Goal: Task Accomplishment & Management: Complete application form

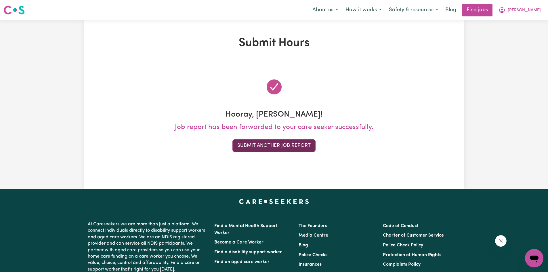
click at [259, 150] on button "Submit Another Job Report" at bounding box center [274, 145] width 83 height 13
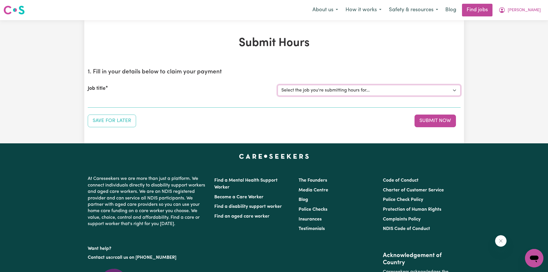
click at [327, 95] on select "Select the job you're submitting hours for... [Linda Hands of Care] Female Supp…" at bounding box center [369, 90] width 183 height 11
select select "14425"
click at [278, 85] on select "Select the job you're submitting hours for... [Linda Hands of Care] Female Supp…" at bounding box center [369, 90] width 183 height 11
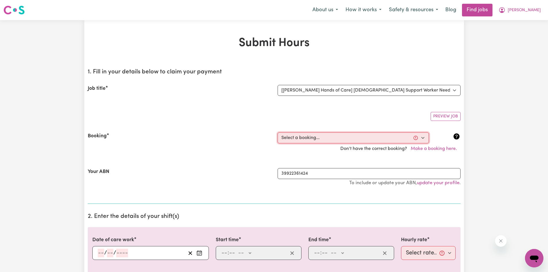
click at [334, 137] on select "Select a booking... Wed, August 6, 2025 - 10:00am to 02:00pm (ONE-OFF) Wed, Aug…" at bounding box center [353, 137] width 151 height 11
select select "355198"
click at [278, 132] on select "Select a booking... Wed, August 6, 2025 - 10:00am to 02:00pm (ONE-OFF) Wed, Aug…" at bounding box center [353, 137] width 151 height 11
type input "2025-08-27"
type input "27"
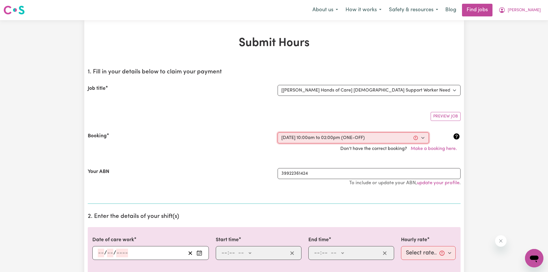
type input "8"
type input "2025"
type input "10:00"
type input "10"
type input "0"
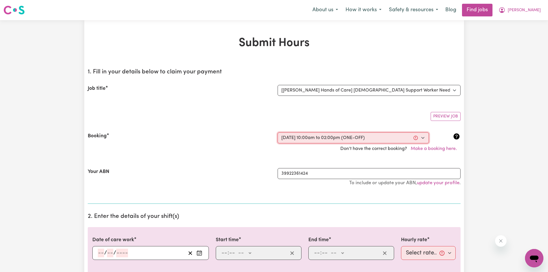
select select "am"
type input "14:00"
type input "2"
type input "0"
select select "pm"
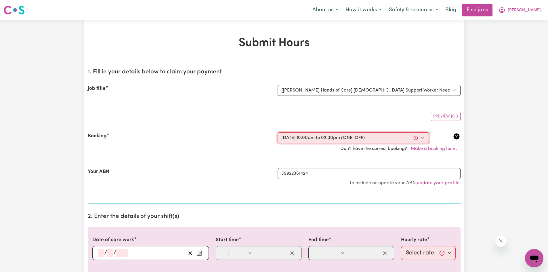
select select "42-Weekday"
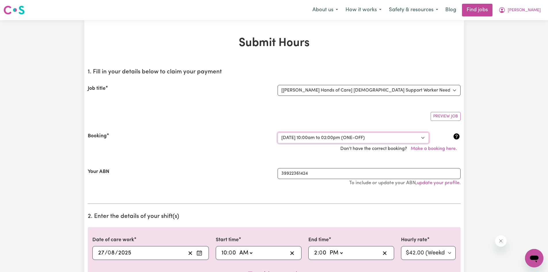
click at [301, 139] on select "Select a booking... Wed, August 6, 2025 - 10:00am to 02:00pm (ONE-OFF) Wed, Aug…" at bounding box center [353, 137] width 151 height 11
select select "355197"
click at [278, 132] on select "Select a booking... Wed, August 6, 2025 - 10:00am to 02:00pm (ONE-OFF) Wed, Aug…" at bounding box center [353, 137] width 151 height 11
select select "pm"
select select "42-Weekday"
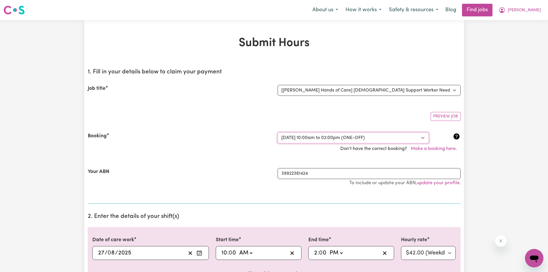
click at [312, 136] on select "Select a booking... Wed, August 6, 2025 - 10:00am to 02:00pm (ONE-OFF) Wed, Aug…" at bounding box center [353, 137] width 151 height 11
click at [278, 132] on select "Select a booking... Wed, August 6, 2025 - 10:00am to 02:00pm (ONE-OFF) Wed, Aug…" at bounding box center [353, 137] width 151 height 11
click at [332, 140] on select "Select a booking... Wed, August 6, 2025 - 10:00am to 02:00pm (ONE-OFF) Wed, Aug…" at bounding box center [353, 137] width 151 height 11
click at [278, 132] on select "Select a booking... Wed, August 6, 2025 - 10:00am to 02:00pm (ONE-OFF) Wed, Aug…" at bounding box center [353, 137] width 151 height 11
click at [329, 139] on select "Select a booking... Wed, August 6, 2025 - 10:00am to 02:00pm (ONE-OFF) Wed, Aug…" at bounding box center [353, 137] width 151 height 11
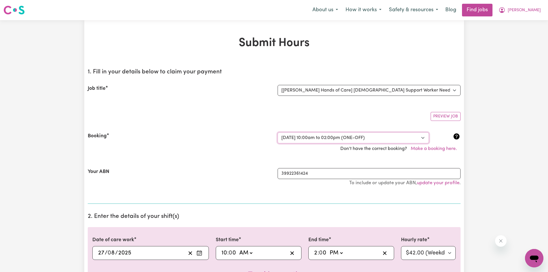
select select "355197"
click at [278, 132] on select "Select a booking... Wed, August 6, 2025 - 10:00am to 02:00pm (ONE-OFF) Wed, Aug…" at bounding box center [353, 137] width 151 height 11
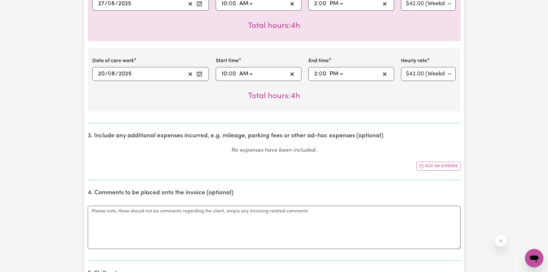
scroll to position [260, 0]
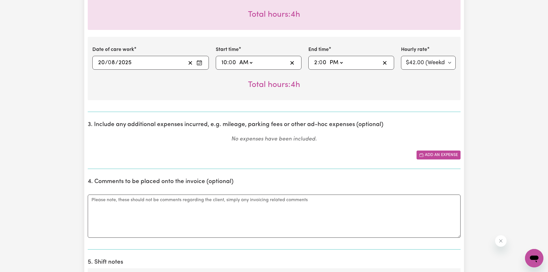
click at [429, 155] on button "Add an expense" at bounding box center [439, 154] width 44 height 9
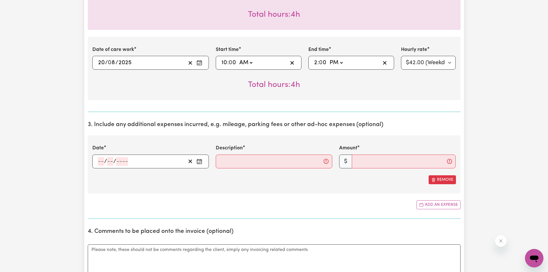
click at [198, 162] on icon "Enter the date of expense" at bounding box center [200, 162] width 6 height 6
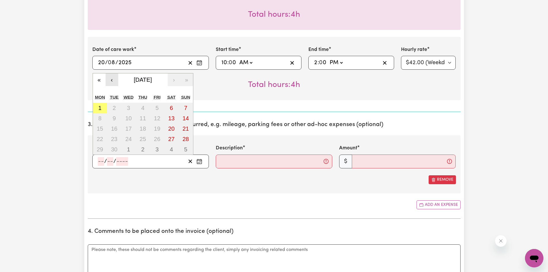
click at [114, 82] on button "‹" at bounding box center [112, 79] width 13 height 13
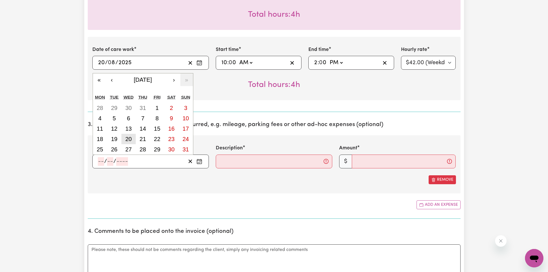
click at [127, 138] on abbr "20" at bounding box center [128, 139] width 6 height 6
type input "2025-08-20"
type input "20"
type input "8"
type input "2025"
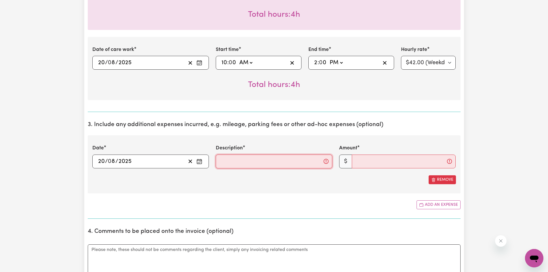
click at [257, 161] on input "Description" at bounding box center [274, 162] width 117 height 14
type input "3km @ 0.85/km"
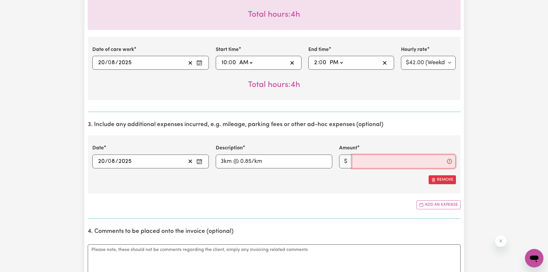
click at [378, 163] on input "Amount" at bounding box center [404, 162] width 104 height 14
click at [142, 197] on section "3. Include any additional expenses incurred, e.g. mileage, parking fees or othe…" at bounding box center [274, 168] width 373 height 102
click at [365, 158] on input "Amount" at bounding box center [404, 162] width 104 height 14
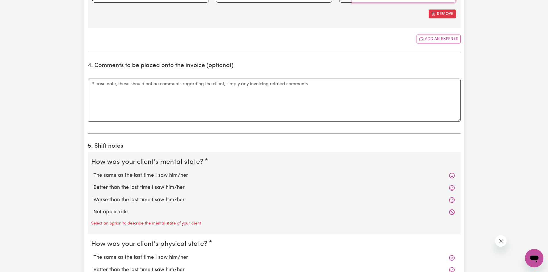
scroll to position [427, 0]
type input "2.55"
click at [125, 87] on textarea "Comments" at bounding box center [274, 98] width 373 height 43
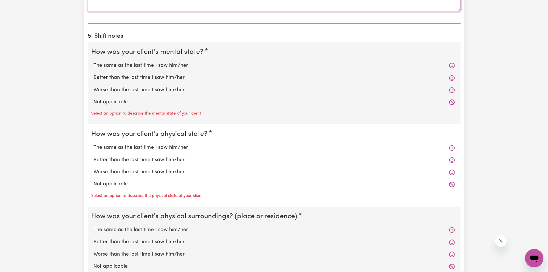
scroll to position [544, 0]
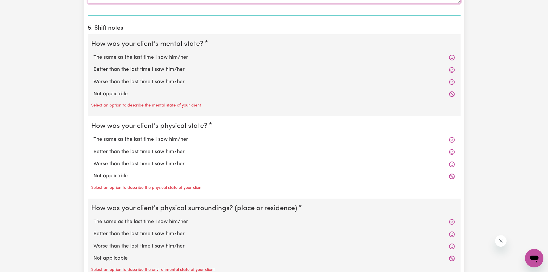
type textarea "Drove from Linda's house to shops and back"
click at [168, 55] on label "The same as the last time I saw him/her" at bounding box center [274, 57] width 361 height 7
click at [94, 54] on input "The same as the last time I saw him/her" at bounding box center [93, 54] width 0 height 0
radio input "true"
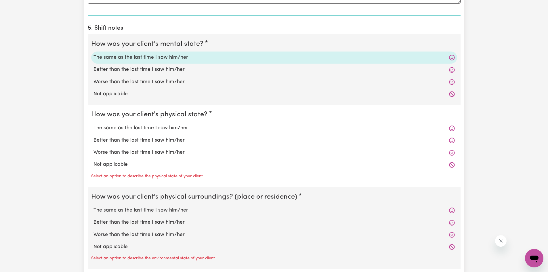
click at [150, 129] on label "The same as the last time I saw him/her" at bounding box center [274, 127] width 361 height 7
click at [94, 124] on input "The same as the last time I saw him/her" at bounding box center [93, 124] width 0 height 0
radio input "true"
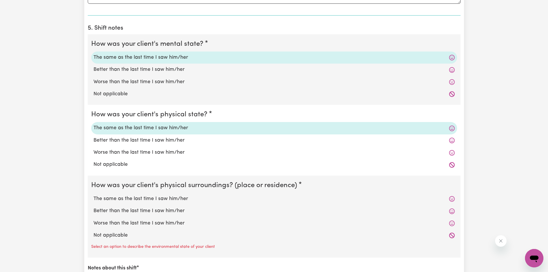
click at [144, 199] on label "The same as the last time I saw him/her" at bounding box center [274, 198] width 361 height 7
click at [94, 195] on input "The same as the last time I saw him/her" at bounding box center [93, 195] width 0 height 0
radio input "true"
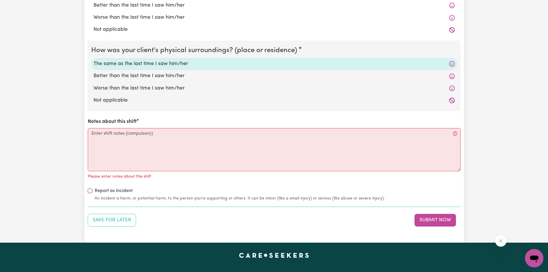
scroll to position [681, 0]
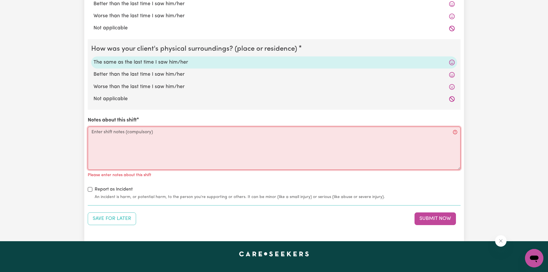
click at [180, 133] on textarea "Notes about this shift" at bounding box center [274, 148] width 373 height 43
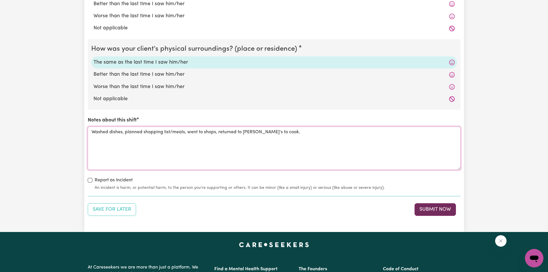
type textarea "Washed dishes, planned shopping list/meals, went to shops, returned to Linda's …"
click at [428, 210] on button "Submit Now" at bounding box center [435, 209] width 41 height 13
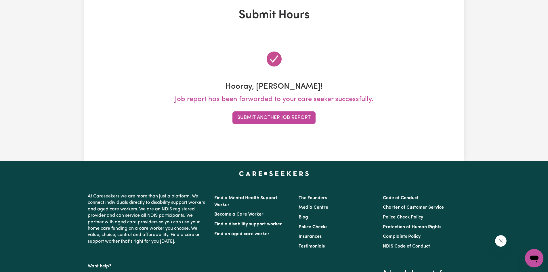
scroll to position [0, 0]
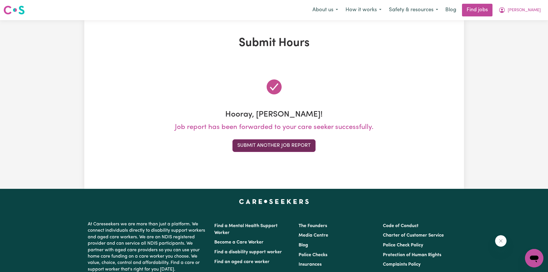
click at [276, 148] on button "Submit Another Job Report" at bounding box center [274, 145] width 83 height 13
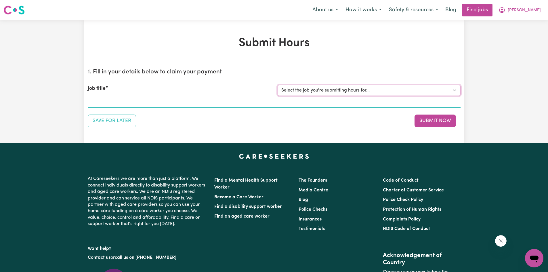
click at [315, 89] on select "Select the job you're submitting hours for... [Linda Hands of Care] Female Supp…" at bounding box center [369, 90] width 183 height 11
select select "14425"
click at [278, 85] on select "Select the job you're submitting hours for... [Linda Hands of Care] Female Supp…" at bounding box center [369, 90] width 183 height 11
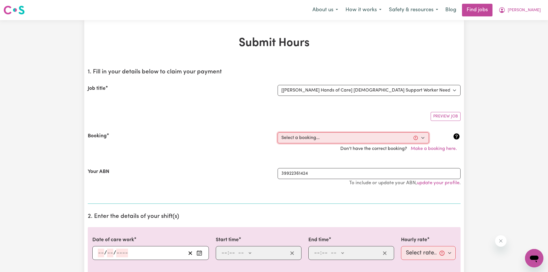
click at [331, 138] on select "Select a booking... Wed, August 6, 2025 - 10:00am to 02:00pm (ONE-OFF) Wed, Aug…" at bounding box center [353, 137] width 151 height 11
select select "355198"
click at [278, 132] on select "Select a booking... Wed, August 6, 2025 - 10:00am to 02:00pm (ONE-OFF) Wed, Aug…" at bounding box center [353, 137] width 151 height 11
type input "2025-08-27"
type input "27"
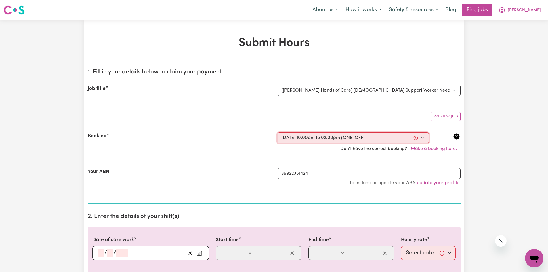
type input "8"
type input "2025"
type input "10:00"
type input "10"
type input "0"
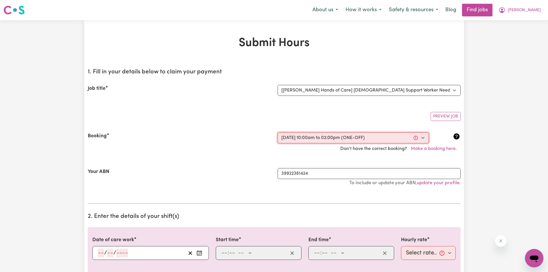
select select "am"
type input "14:00"
type input "2"
type input "0"
select select "pm"
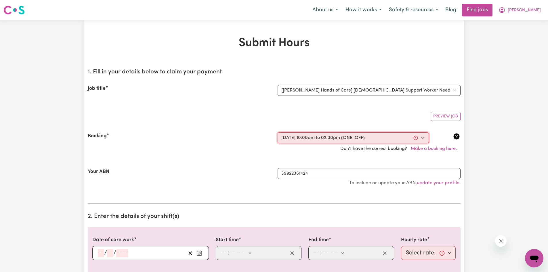
select select "42-Weekday"
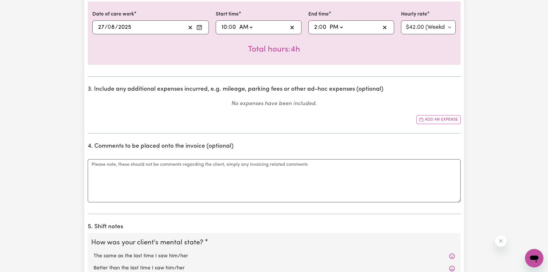
scroll to position [227, 0]
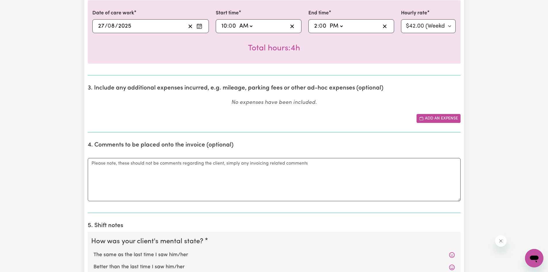
click at [429, 117] on button "Add an expense" at bounding box center [439, 118] width 44 height 9
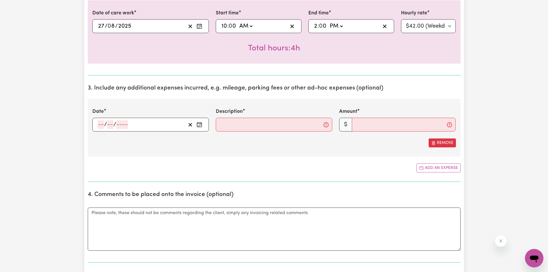
click at [199, 122] on icon "Enter the date of expense" at bounding box center [200, 125] width 6 height 6
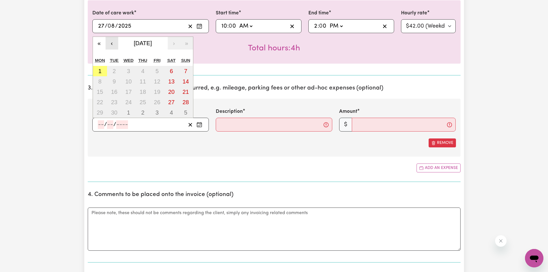
click at [114, 43] on button "‹" at bounding box center [112, 43] width 13 height 13
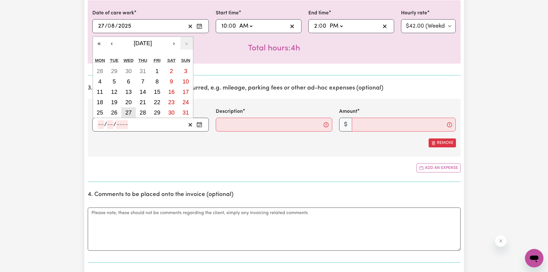
click at [131, 108] on button "27" at bounding box center [128, 112] width 14 height 10
type input "2025-08-27"
type input "27"
type input "8"
type input "2025"
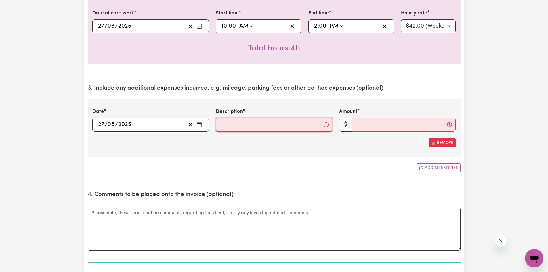
click at [241, 122] on input "Description" at bounding box center [274, 125] width 117 height 14
type input "3km @ 0.85/km"
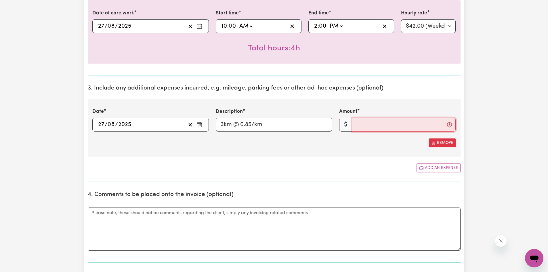
click at [363, 126] on input "Amount" at bounding box center [404, 125] width 104 height 14
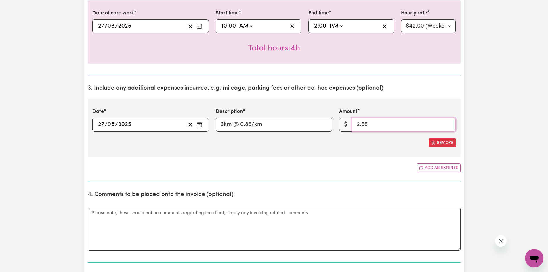
type input "2.55"
click at [258, 215] on textarea "Comments" at bounding box center [274, 228] width 373 height 43
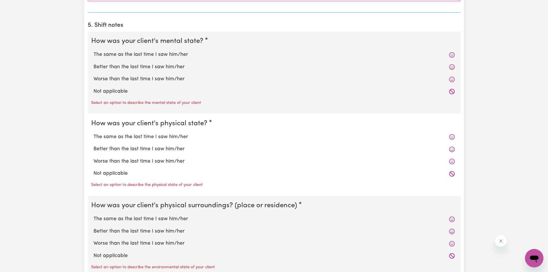
scroll to position [481, 0]
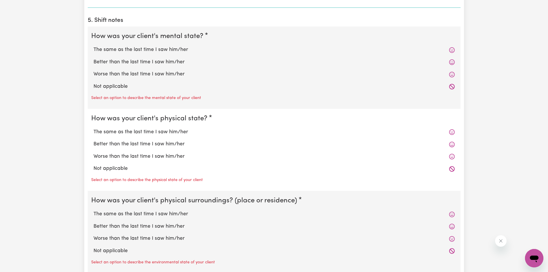
type textarea "Drove from Linda's house to the shops and back"
click at [177, 50] on label "The same as the last time I saw him/her" at bounding box center [274, 49] width 361 height 7
click at [94, 46] on input "The same as the last time I saw him/her" at bounding box center [93, 46] width 0 height 0
radio input "true"
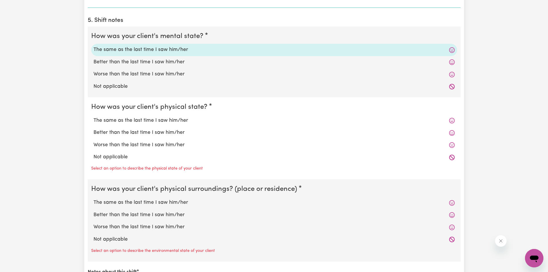
click at [163, 121] on label "The same as the last time I saw him/her" at bounding box center [274, 120] width 361 height 7
click at [94, 117] on input "The same as the last time I saw him/her" at bounding box center [93, 117] width 0 height 0
radio input "true"
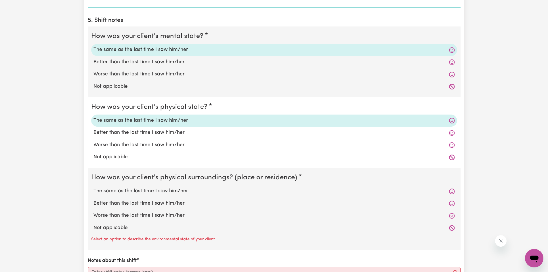
click at [162, 191] on label "The same as the last time I saw him/her" at bounding box center [274, 190] width 361 height 7
click at [94, 187] on input "The same as the last time I saw him/her" at bounding box center [93, 187] width 0 height 0
radio input "true"
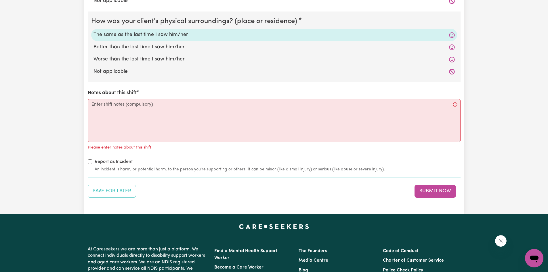
scroll to position [637, 0]
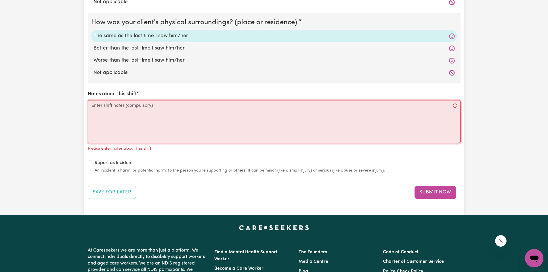
click at [140, 104] on textarea "Notes about this shift" at bounding box center [274, 121] width 373 height 43
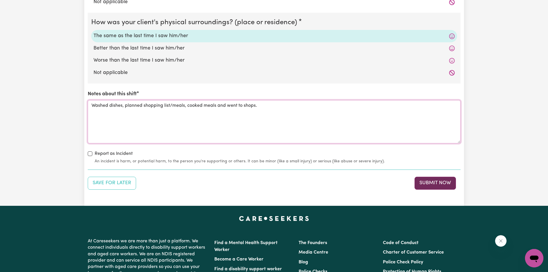
type textarea "Washed dishes, planned shopping list/meals, cooked meals and went to shops."
click at [447, 186] on button "Submit Now" at bounding box center [435, 183] width 41 height 13
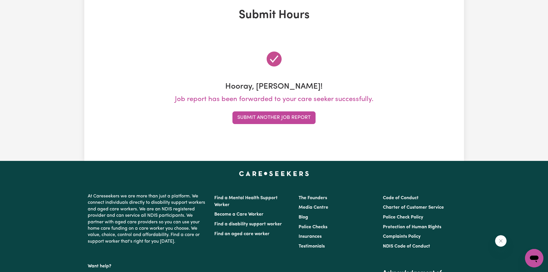
scroll to position [0, 0]
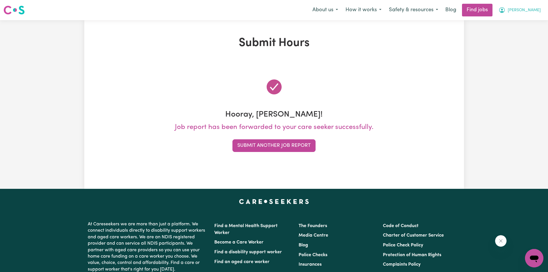
click at [534, 12] on button "[PERSON_NAME]" at bounding box center [520, 10] width 50 height 12
click at [519, 21] on link "My Account" at bounding box center [521, 22] width 45 height 11
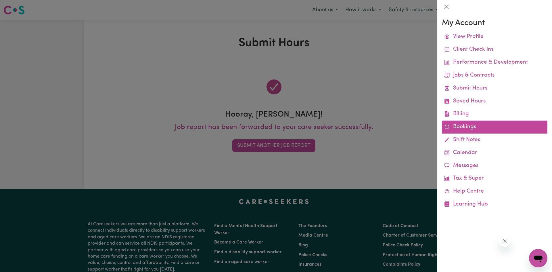
click at [462, 132] on link "Bookings" at bounding box center [495, 127] width 106 height 13
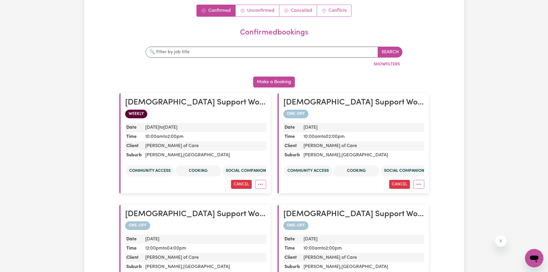
scroll to position [45, 0]
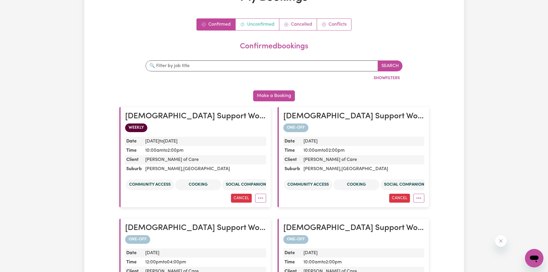
click at [254, 24] on link "Unconfirmed" at bounding box center [258, 25] width 44 height 12
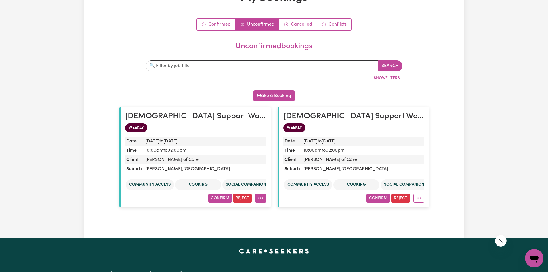
click at [260, 198] on button "More options" at bounding box center [260, 198] width 11 height 9
click at [199, 115] on h2 "Female Support Worker Needed ONE OFF On 04/06 Wednesday And 06/06 Friday In Hor…" at bounding box center [195, 117] width 141 height 10
click at [264, 199] on button "More options" at bounding box center [260, 198] width 11 height 9
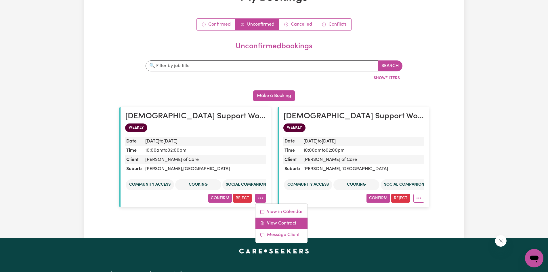
click at [277, 224] on link "View Contract" at bounding box center [282, 224] width 52 height 12
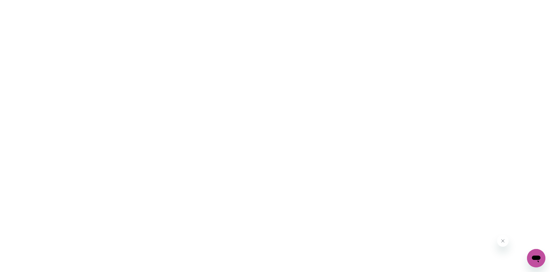
scroll to position [0, 0]
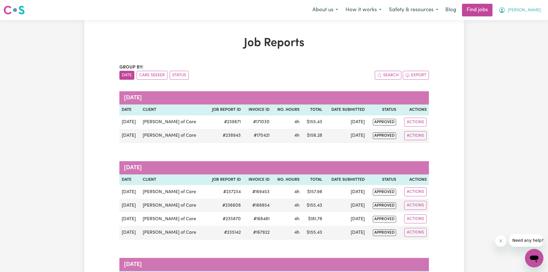
click at [535, 12] on span "[PERSON_NAME]" at bounding box center [524, 10] width 33 height 6
click at [522, 22] on link "My Account" at bounding box center [521, 22] width 45 height 11
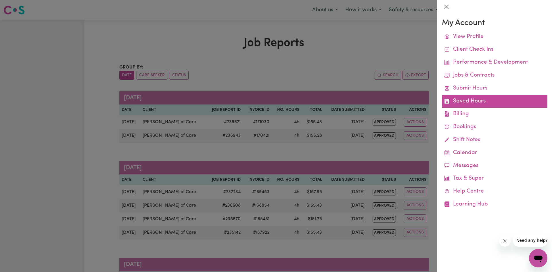
click at [473, 100] on link "Saved Hours" at bounding box center [495, 101] width 106 height 13
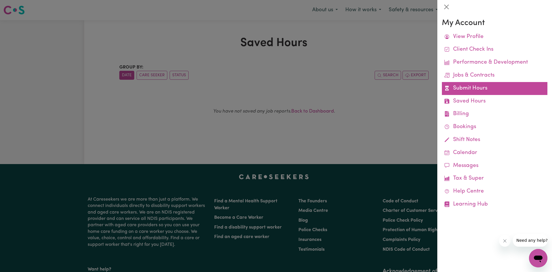
click at [468, 89] on link "Submit Hours" at bounding box center [495, 88] width 106 height 13
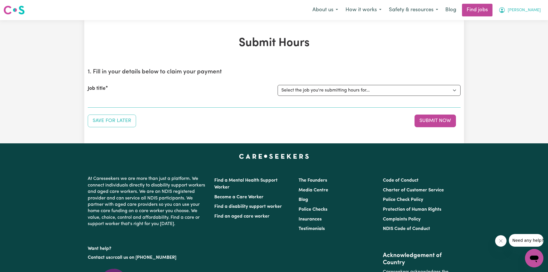
click at [532, 7] on button "[PERSON_NAME]" at bounding box center [520, 10] width 50 height 12
click at [512, 24] on link "My Account" at bounding box center [521, 22] width 45 height 11
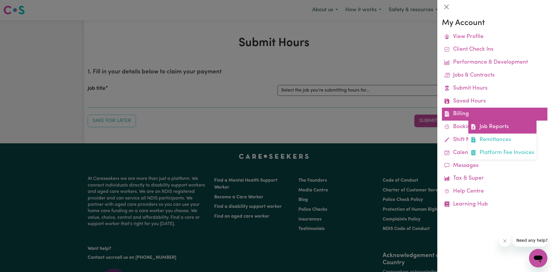
click at [486, 125] on link "Job Reports" at bounding box center [503, 127] width 68 height 13
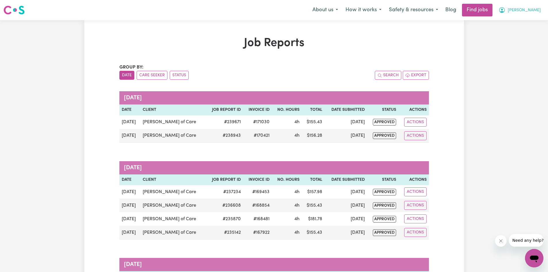
click at [534, 10] on button "[PERSON_NAME]" at bounding box center [520, 10] width 50 height 12
click at [508, 33] on link "My Dashboard" at bounding box center [521, 33] width 45 height 11
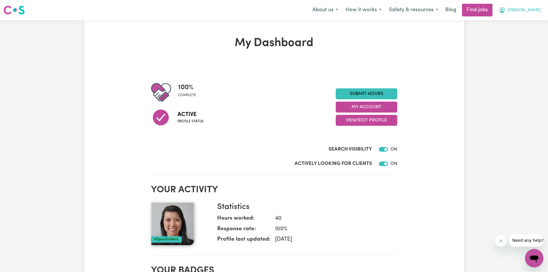
click at [537, 9] on span "[PERSON_NAME]" at bounding box center [524, 10] width 33 height 6
click at [518, 21] on link "My Account" at bounding box center [521, 22] width 45 height 11
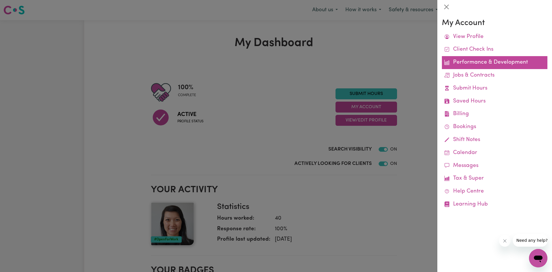
click at [481, 64] on link "Performance & Development" at bounding box center [495, 62] width 106 height 13
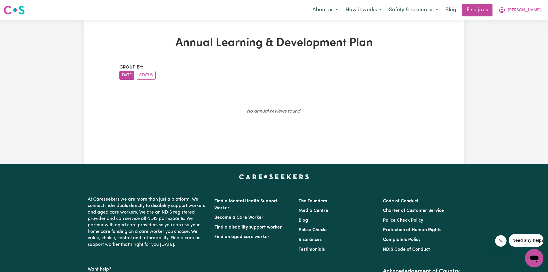
click at [547, 8] on div "Menu About us How it works Safety & resources Blog Find jobs [PERSON_NAME]" at bounding box center [274, 9] width 548 height 13
click at [534, 11] on button "[PERSON_NAME]" at bounding box center [520, 10] width 50 height 12
click at [517, 24] on link "My Account" at bounding box center [521, 22] width 45 height 11
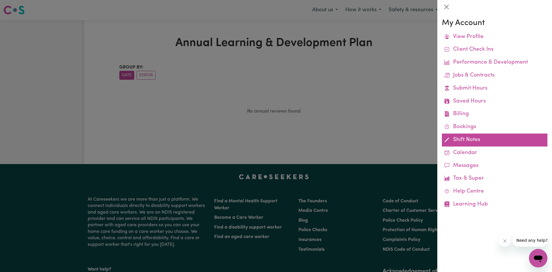
click at [455, 141] on link "Shift Notes" at bounding box center [495, 140] width 106 height 13
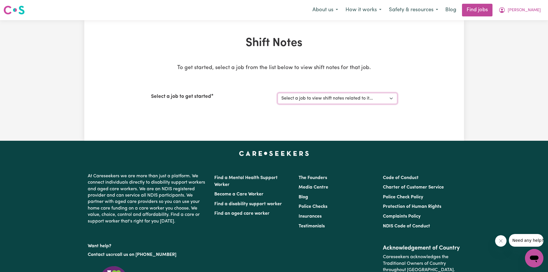
click at [339, 101] on select "Select a job to view shift notes related to it... [[PERSON_NAME] Hands of Care]…" at bounding box center [338, 98] width 120 height 11
select select "14425"
click at [278, 93] on select "Select a job to view shift notes related to it... [[PERSON_NAME] Hands of Care]…" at bounding box center [338, 98] width 120 height 11
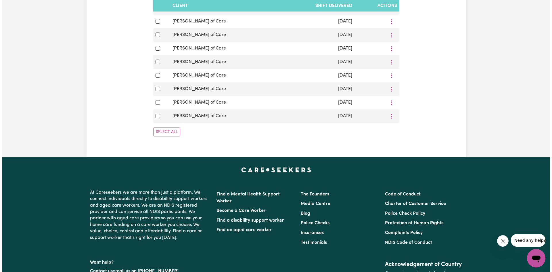
scroll to position [178, 0]
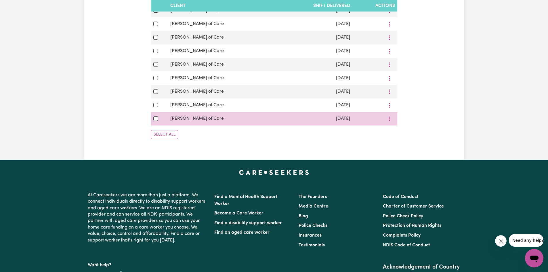
click at [205, 119] on span "[PERSON_NAME] of Care" at bounding box center [197, 118] width 54 height 5
click at [390, 122] on button "More options" at bounding box center [389, 118] width 11 height 9
click at [400, 133] on span "View/Update" at bounding box center [414, 132] width 28 height 5
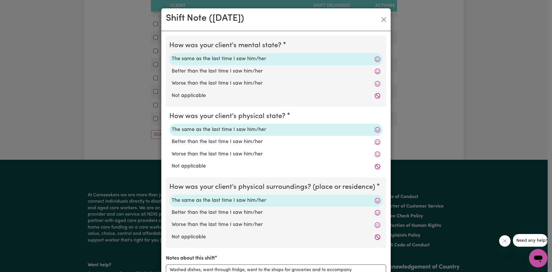
scroll to position [27, 0]
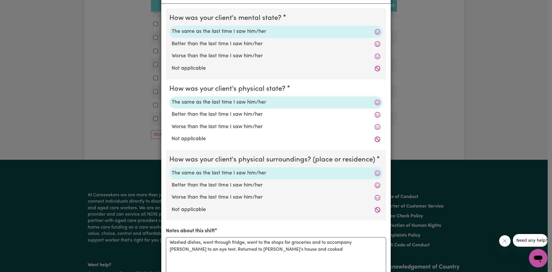
click at [481, 56] on div "Shift Note ( [DATE] ) How was your client's mental state? The same as the last …" at bounding box center [276, 136] width 552 height 272
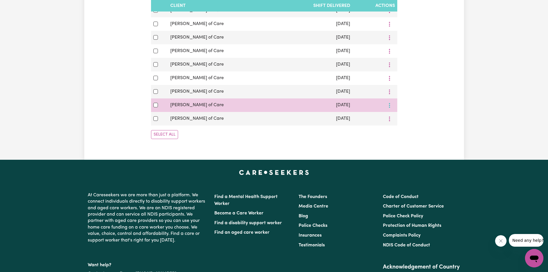
click at [390, 106] on icon "More options" at bounding box center [390, 105] width 6 height 6
click at [395, 122] on link "View/Update" at bounding box center [410, 119] width 45 height 12
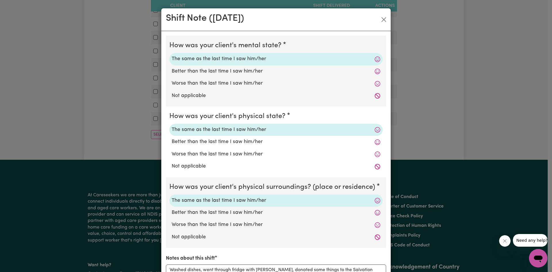
click at [435, 63] on div "Shift Note ( [DATE] ) How was your client's mental state? The same as the last …" at bounding box center [276, 136] width 552 height 272
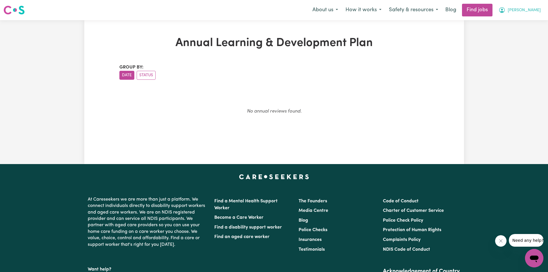
click at [538, 12] on span "[PERSON_NAME]" at bounding box center [524, 10] width 33 height 6
click at [522, 23] on link "My Account" at bounding box center [521, 22] width 45 height 11
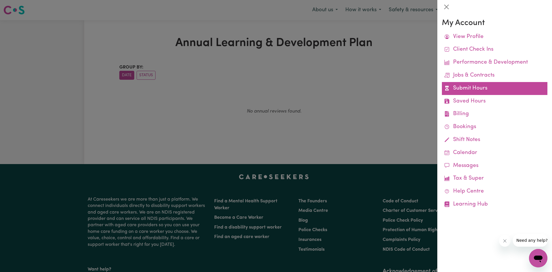
click at [481, 89] on link "Submit Hours" at bounding box center [495, 88] width 106 height 13
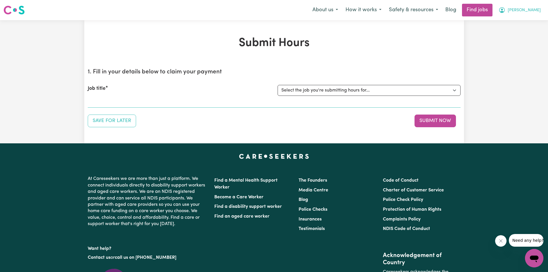
click at [534, 16] on button "[PERSON_NAME]" at bounding box center [520, 10] width 50 height 12
click at [521, 26] on link "My Account" at bounding box center [521, 22] width 45 height 11
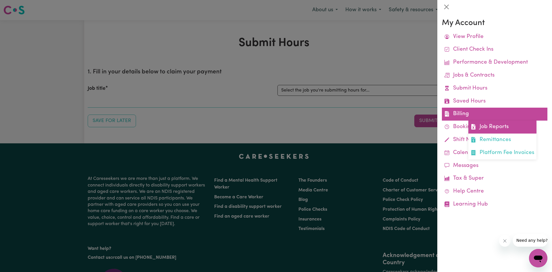
click at [478, 124] on link "Job Reports" at bounding box center [503, 127] width 68 height 13
